Goal: Task Accomplishment & Management: Use online tool/utility

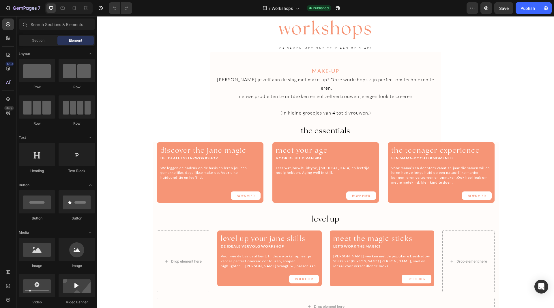
scroll to position [173, 0]
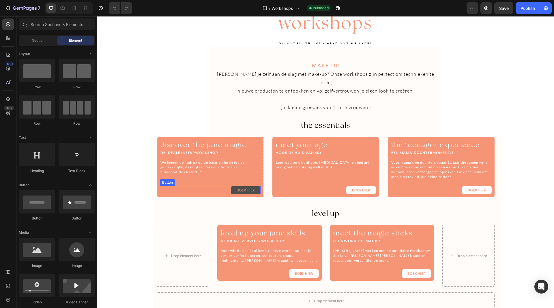
click at [255, 186] on link "BOEK HIER" at bounding box center [246, 190] width 30 height 9
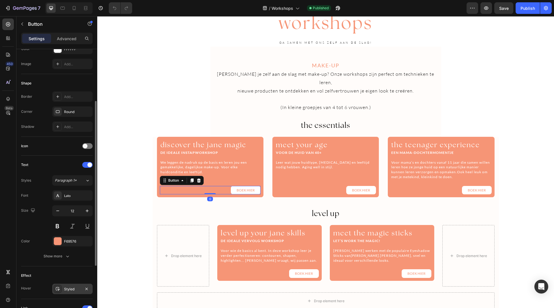
scroll to position [184, 0]
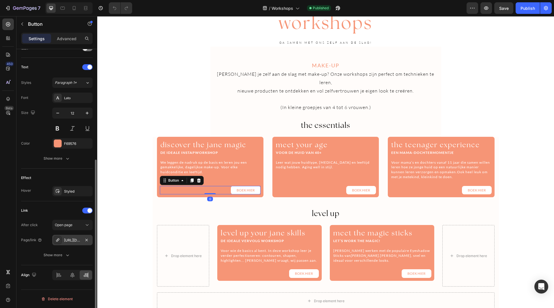
click at [78, 241] on div "[URL][DOMAIN_NAME]" at bounding box center [72, 239] width 17 height 5
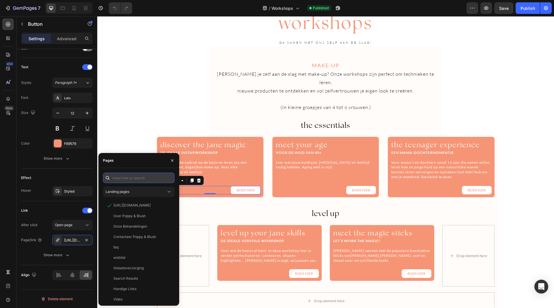
click at [128, 176] on input "text" at bounding box center [139, 177] width 72 height 10
paste input "[URL][DOMAIN_NAME]"
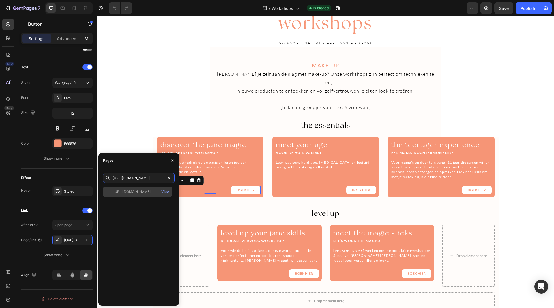
type input "[URL][DOMAIN_NAME]"
click at [141, 191] on div "[URL][DOMAIN_NAME]" at bounding box center [131, 191] width 37 height 5
click at [171, 159] on icon "button" at bounding box center [172, 160] width 2 height 2
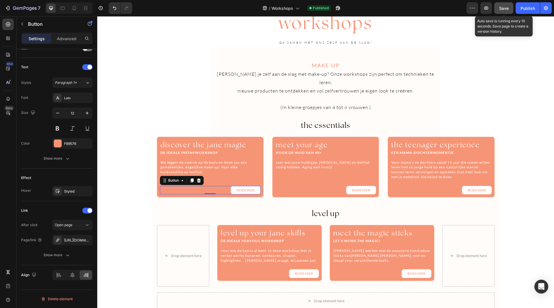
click at [502, 8] on span "Save" at bounding box center [505, 8] width 10 height 5
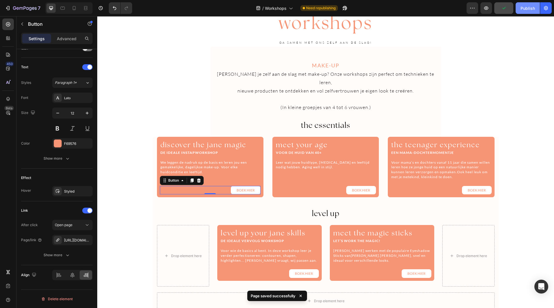
click at [522, 8] on div "Publish" at bounding box center [528, 8] width 14 height 6
